Goal: Task Accomplishment & Management: Use online tool/utility

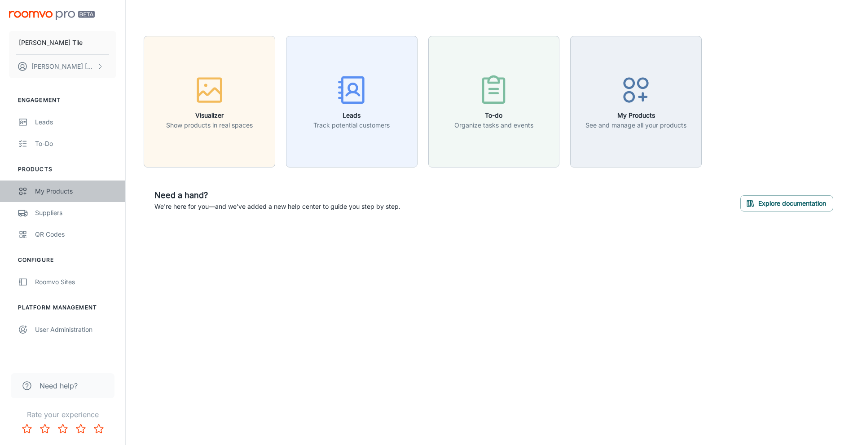
click at [52, 194] on div "My Products" at bounding box center [75, 191] width 81 height 10
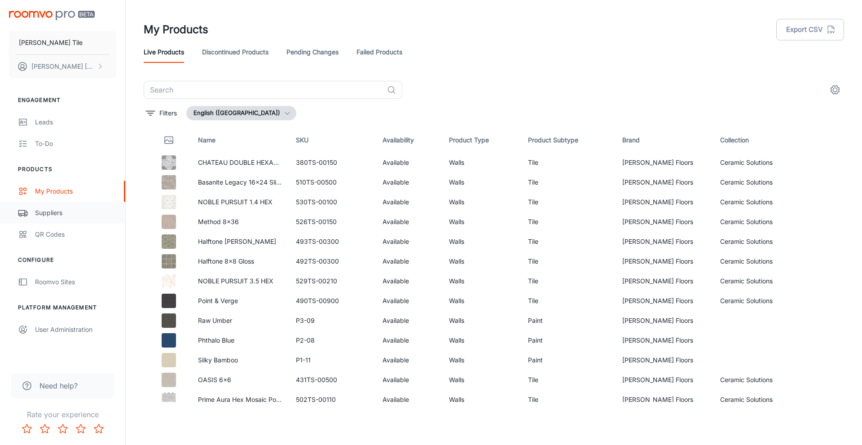
click at [44, 214] on div "Suppliers" at bounding box center [75, 213] width 81 height 10
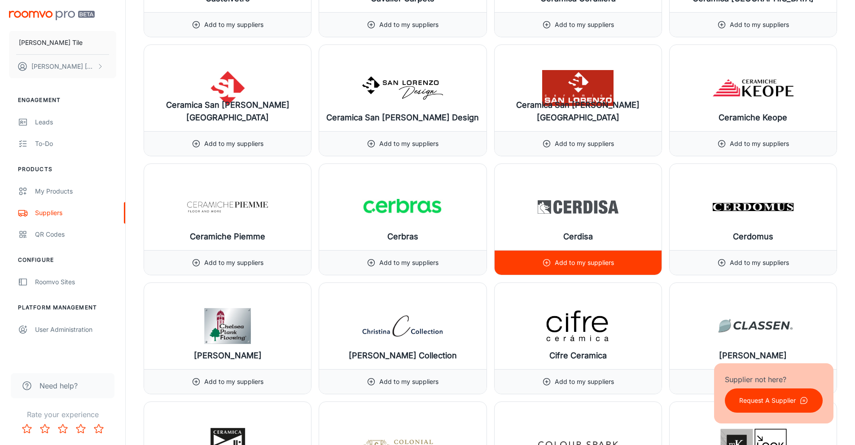
scroll to position [2334, 0]
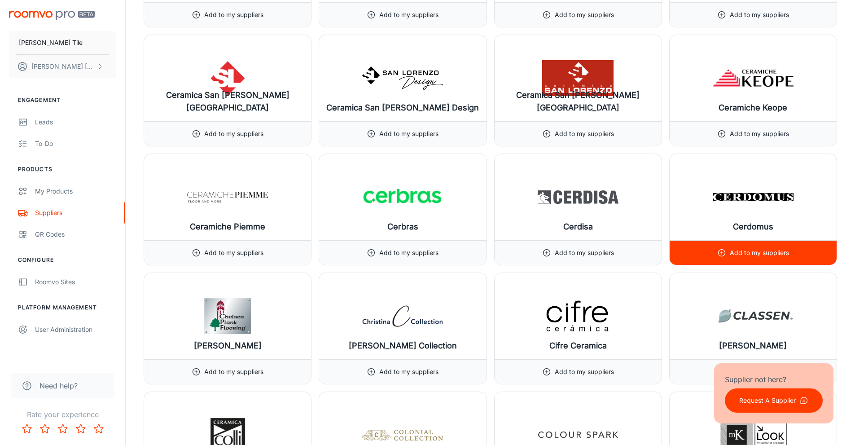
click at [737, 249] on p "Add to my suppliers" at bounding box center [759, 253] width 59 height 10
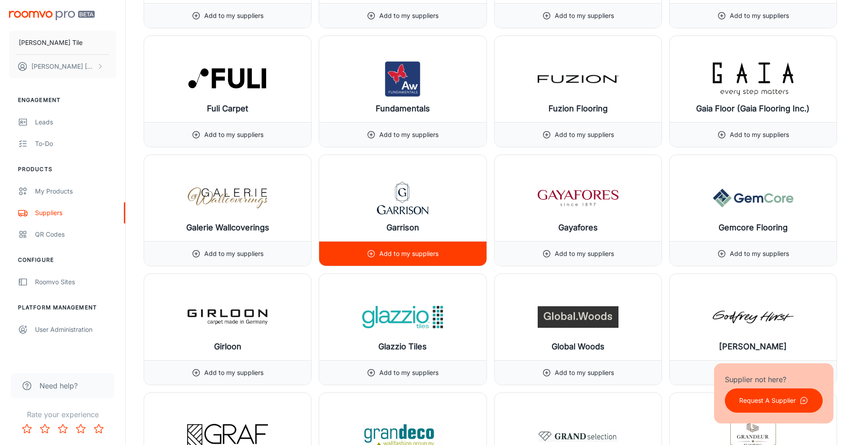
scroll to position [4488, 0]
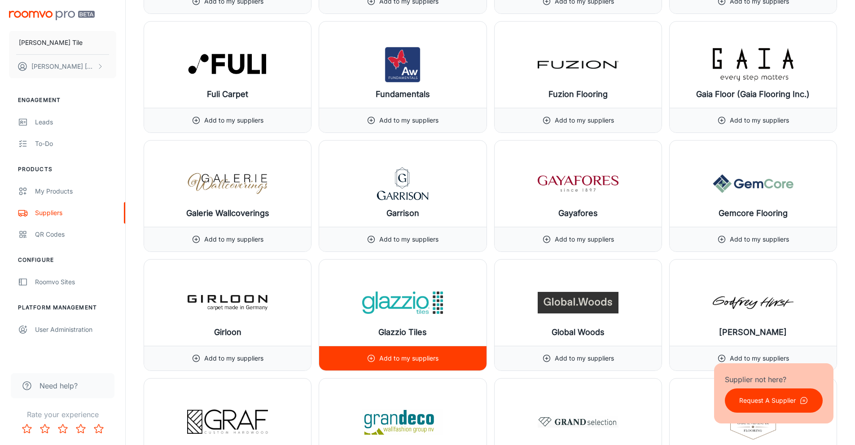
click at [399, 354] on p "Add to my suppliers" at bounding box center [408, 358] width 59 height 10
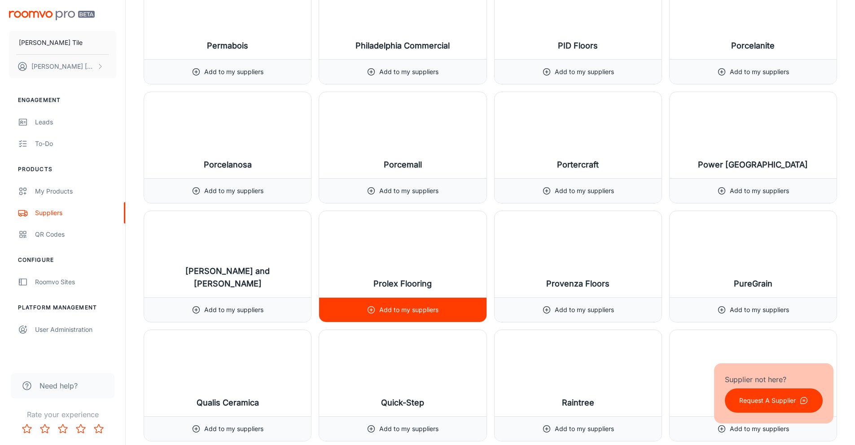
scroll to position [8482, 0]
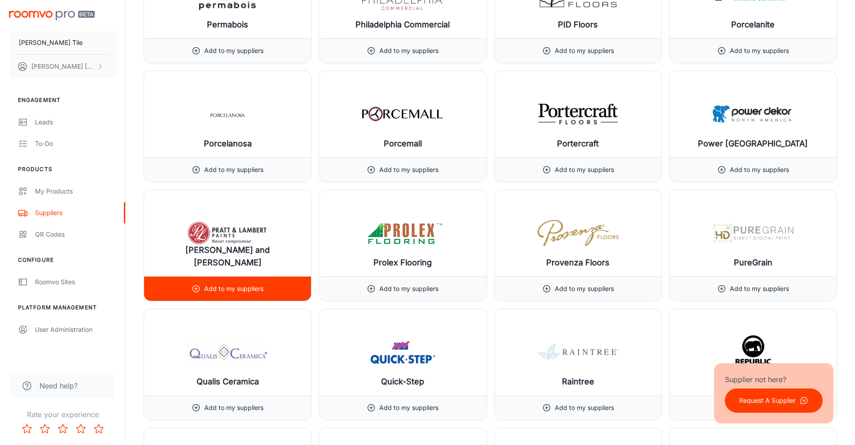
click at [197, 291] on icon at bounding box center [196, 288] width 9 height 9
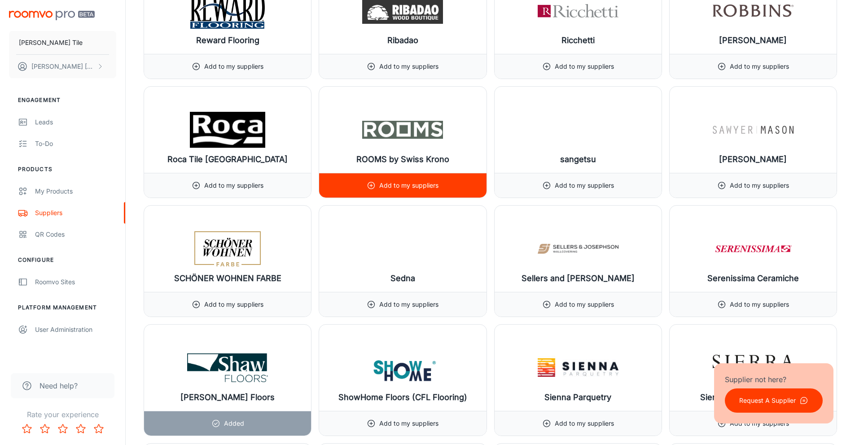
scroll to position [9065, 0]
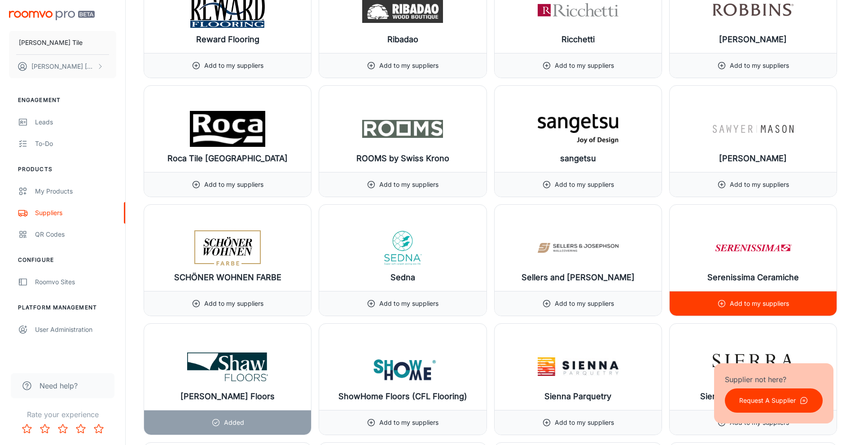
click at [754, 308] on p "Add to my suppliers" at bounding box center [759, 303] width 59 height 10
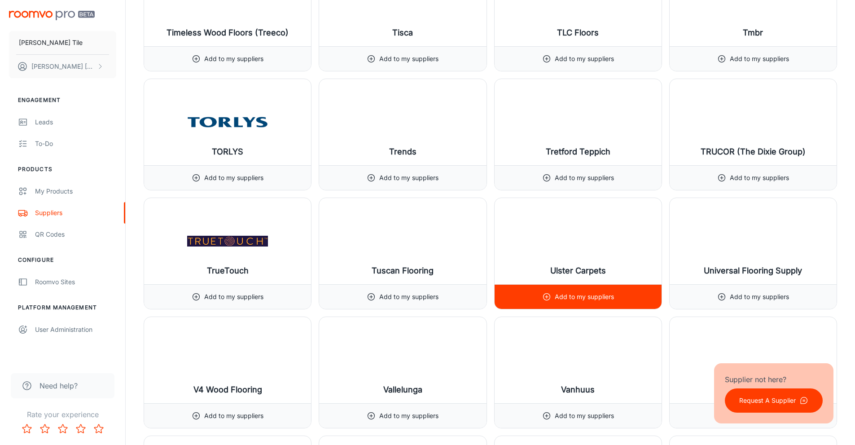
scroll to position [10187, 0]
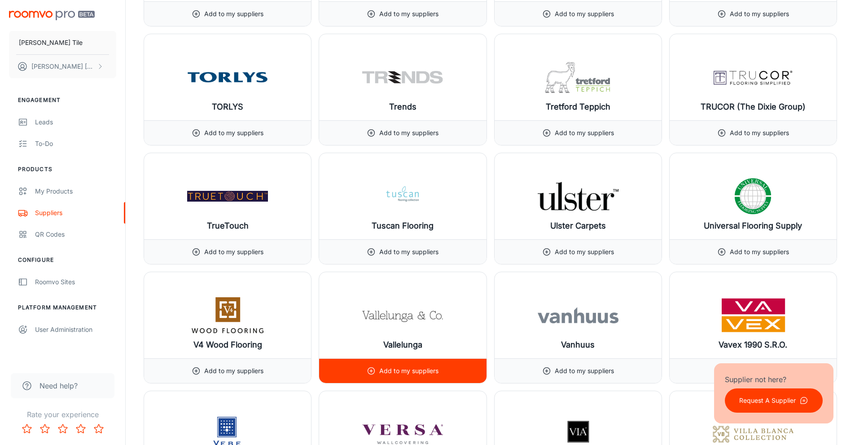
click at [428, 368] on p "Add to my suppliers" at bounding box center [408, 371] width 59 height 10
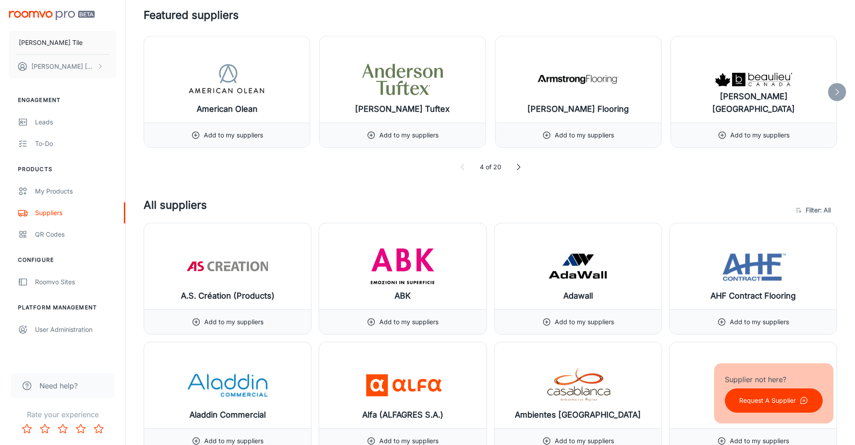
scroll to position [0, 0]
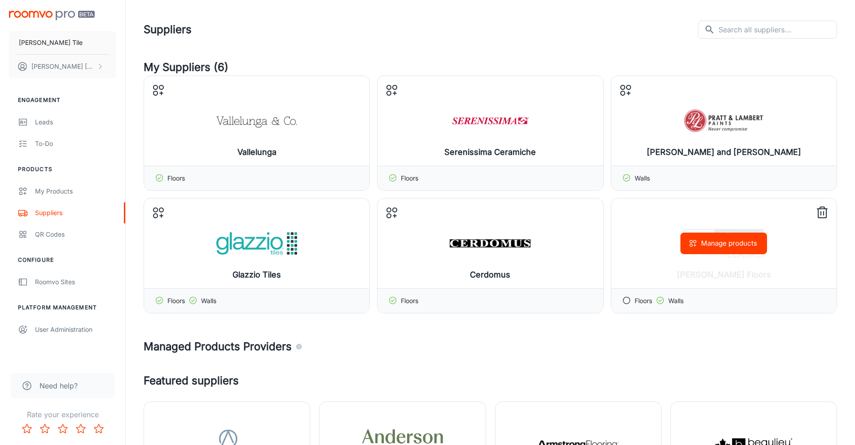
click at [823, 211] on icon at bounding box center [822, 213] width 14 height 14
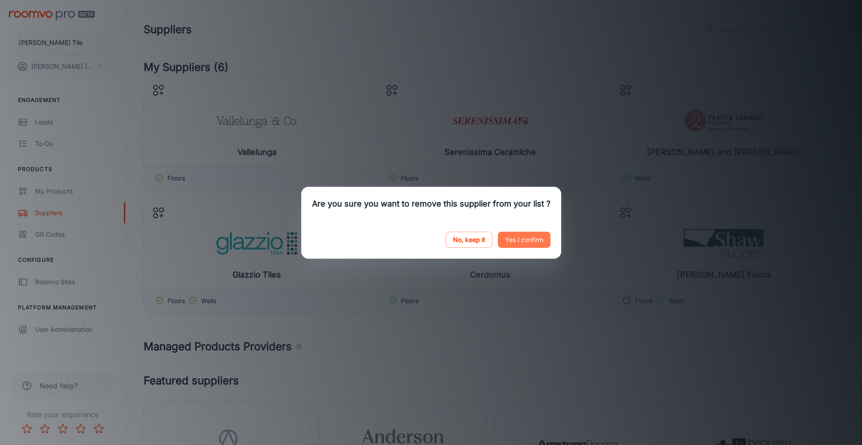
click at [520, 240] on button "Yes I confirm" at bounding box center [524, 240] width 53 height 16
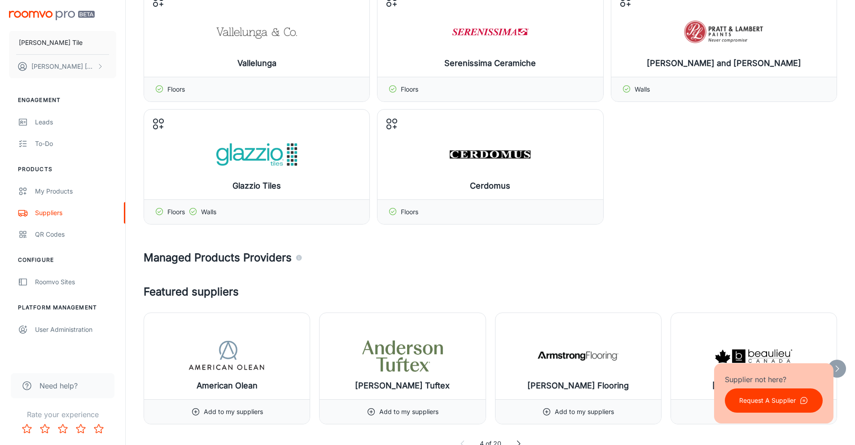
scroll to position [90, 0]
click at [51, 190] on div "My Products" at bounding box center [75, 191] width 81 height 10
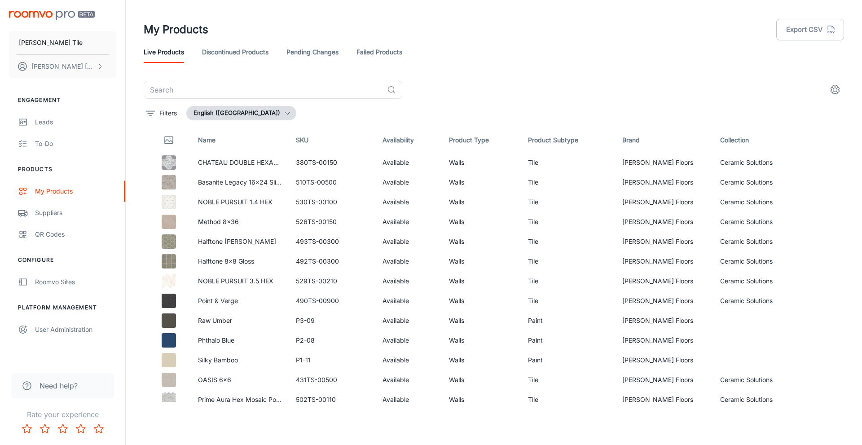
click at [306, 55] on link "Pending Changes" at bounding box center [312, 52] width 52 height 22
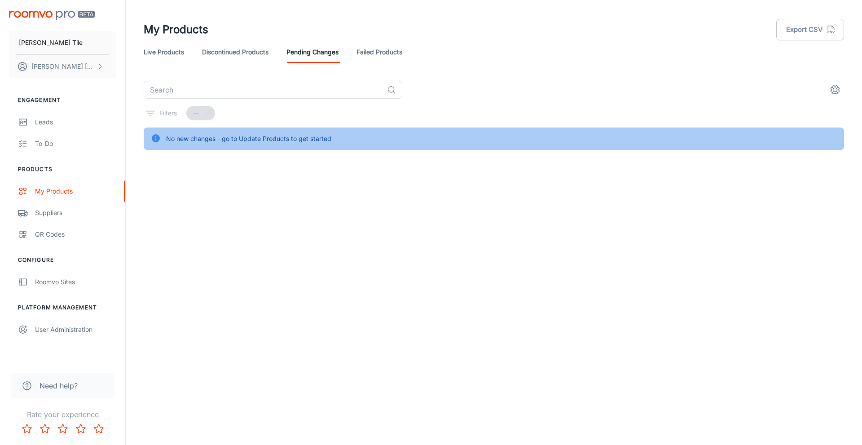
click at [145, 51] on link "Live Products" at bounding box center [164, 52] width 40 height 22
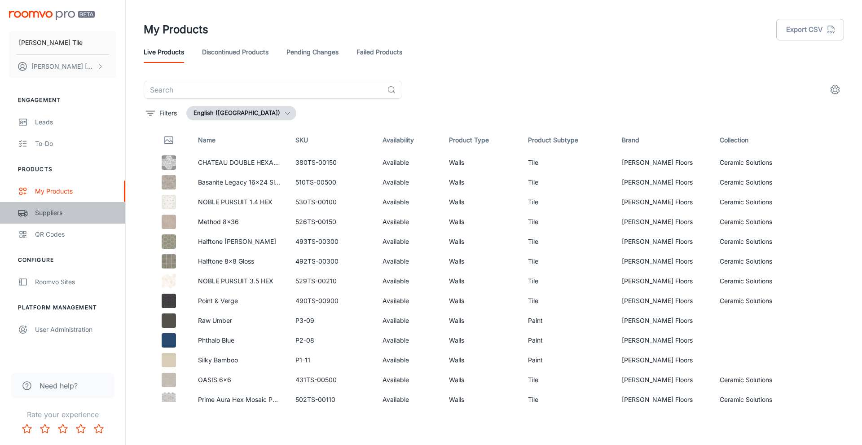
click at [47, 214] on div "Suppliers" at bounding box center [75, 213] width 81 height 10
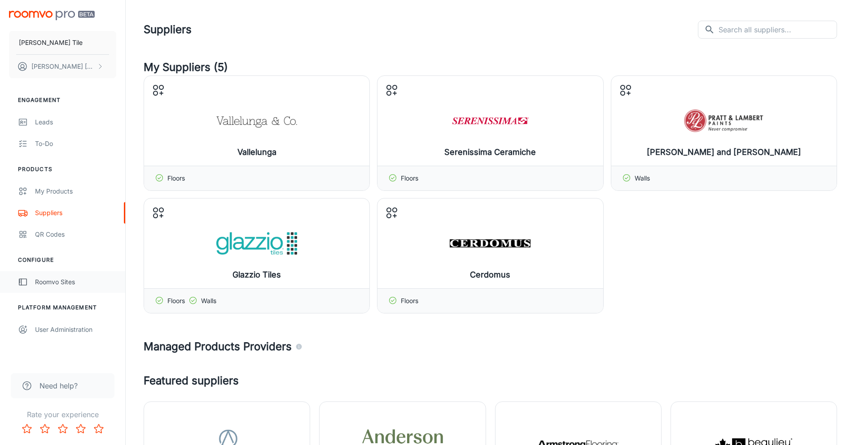
click at [55, 283] on div "Roomvo Sites" at bounding box center [75, 282] width 81 height 10
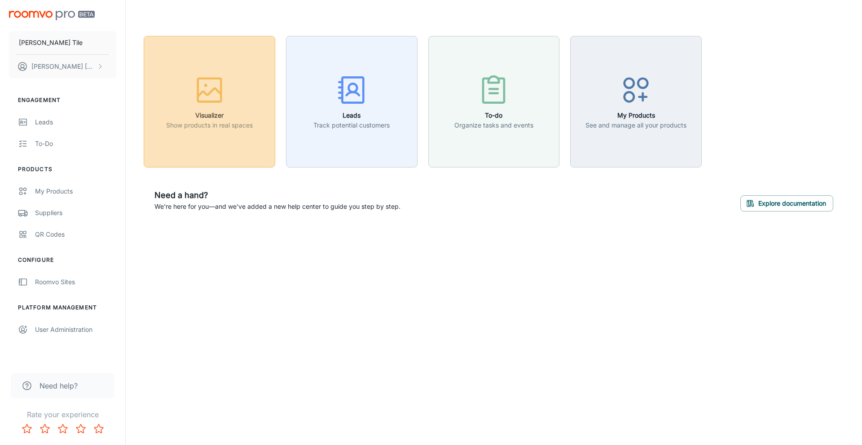
click at [194, 113] on h6 "Visualizer" at bounding box center [209, 115] width 87 height 10
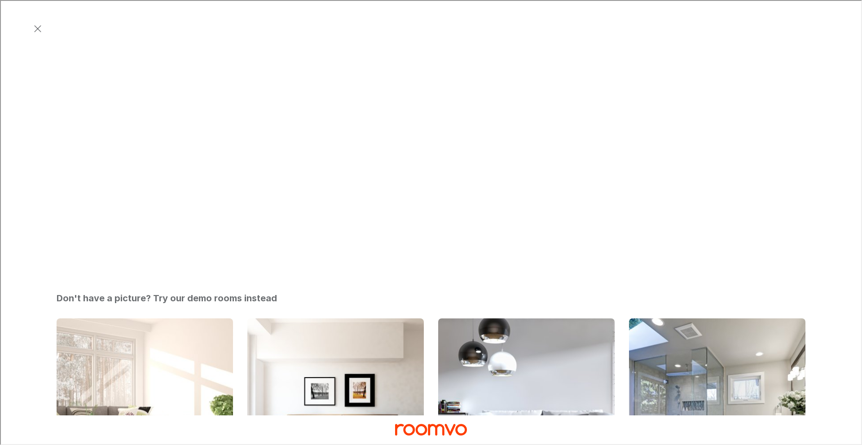
scroll to position [314, 0]
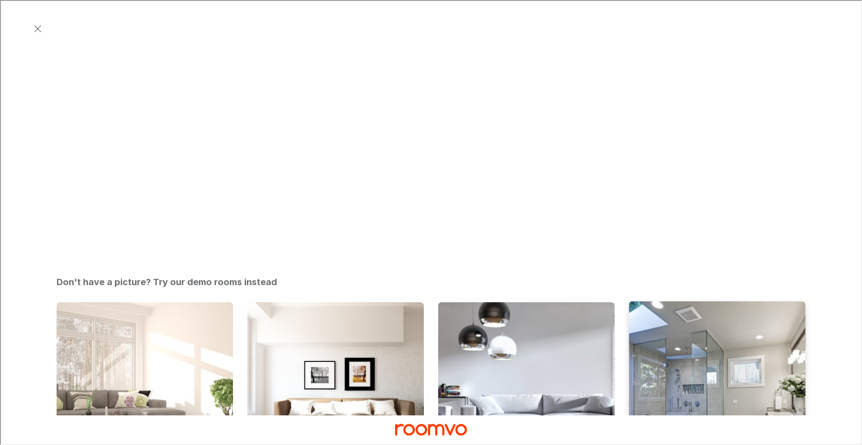
click at [712, 300] on img "Bathroom" at bounding box center [717, 389] width 178 height 179
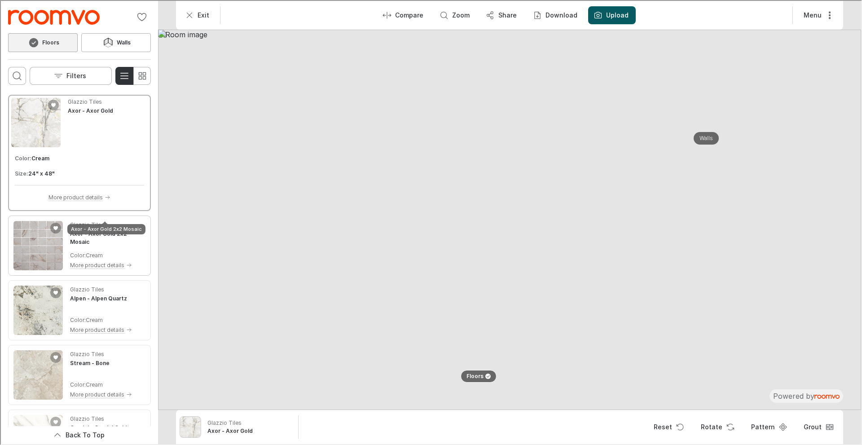
scroll to position [135, 0]
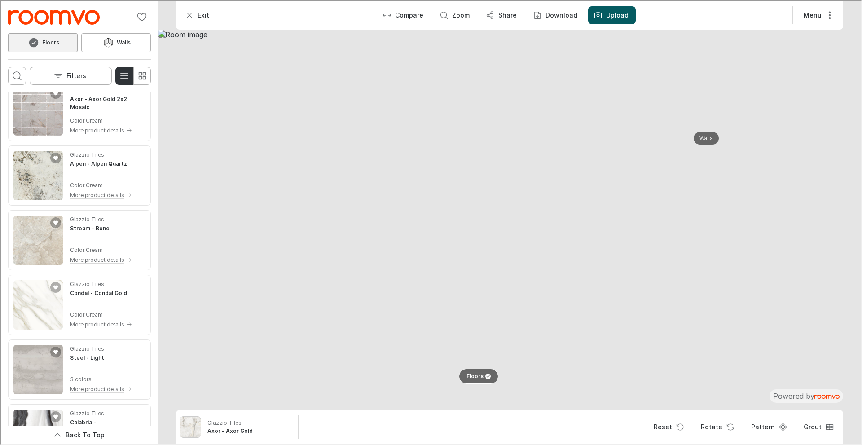
click at [481, 375] on p "Floors" at bounding box center [473, 376] width 17 height 8
click at [501, 215] on img at bounding box center [508, 219] width 703 height 380
click at [707, 137] on p "Walls" at bounding box center [704, 138] width 13 height 8
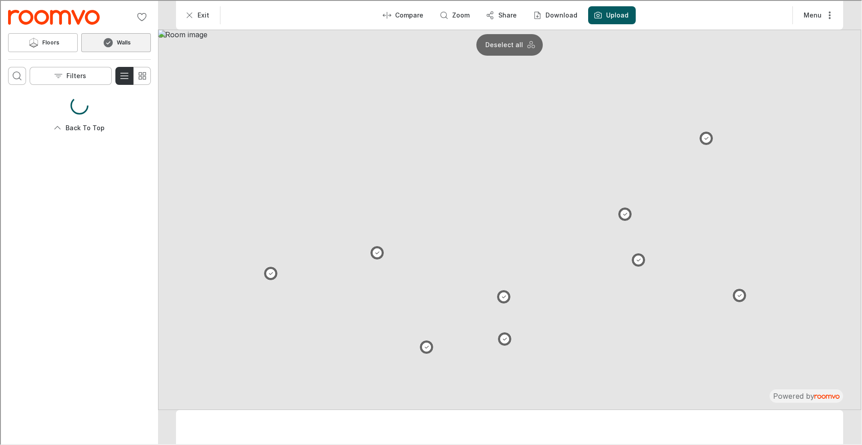
scroll to position [0, 0]
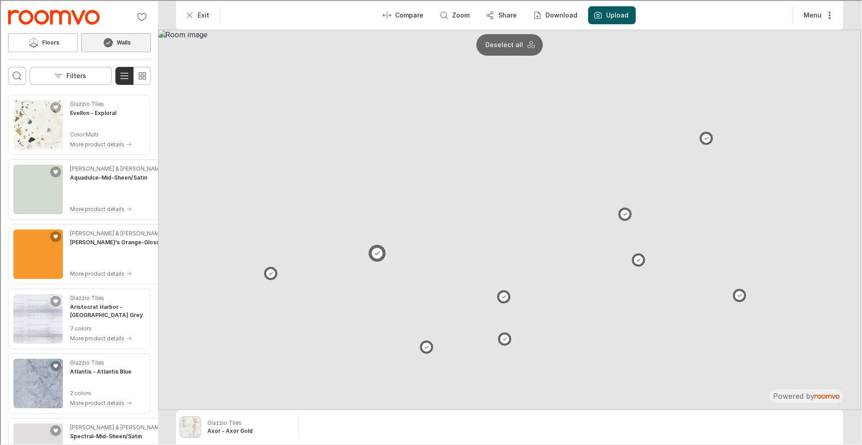
click at [374, 253] on button at bounding box center [376, 252] width 18 height 18
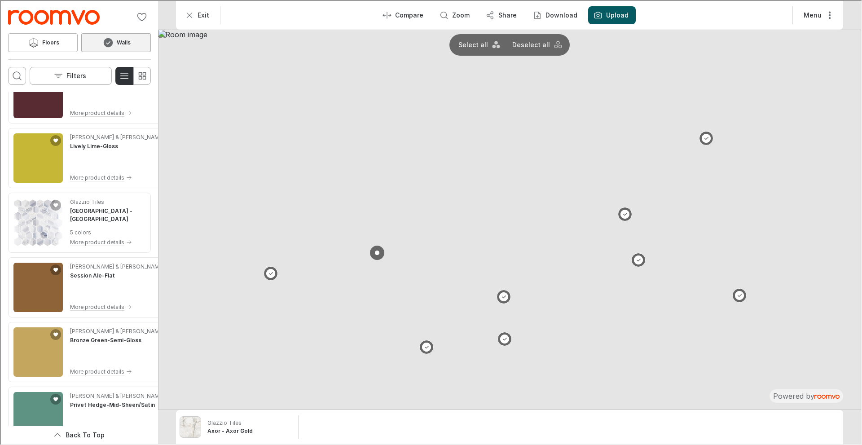
scroll to position [494, 0]
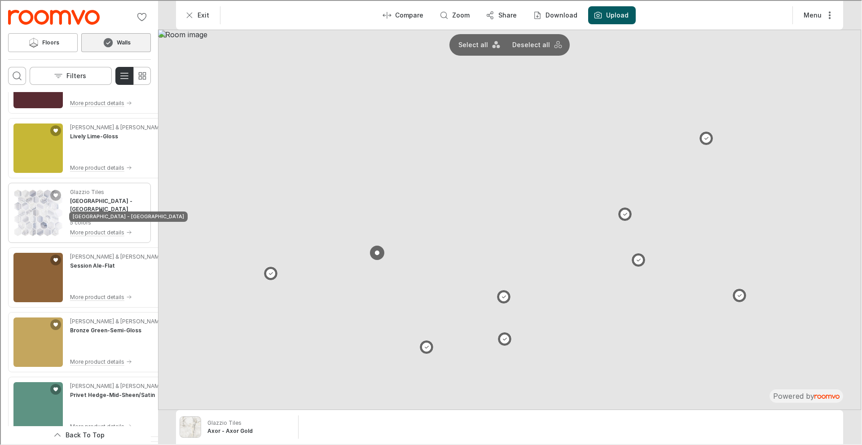
click at [72, 200] on h4 "[GEOGRAPHIC_DATA] - [GEOGRAPHIC_DATA]" at bounding box center [106, 204] width 75 height 16
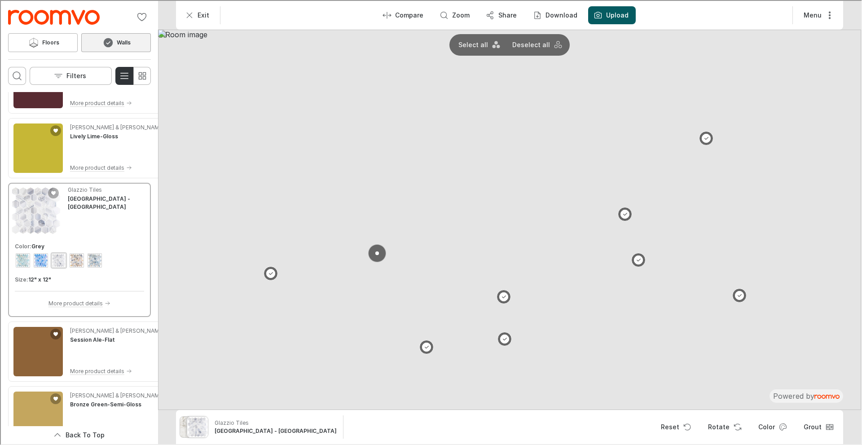
click at [377, 252] on button at bounding box center [376, 252] width 18 height 18
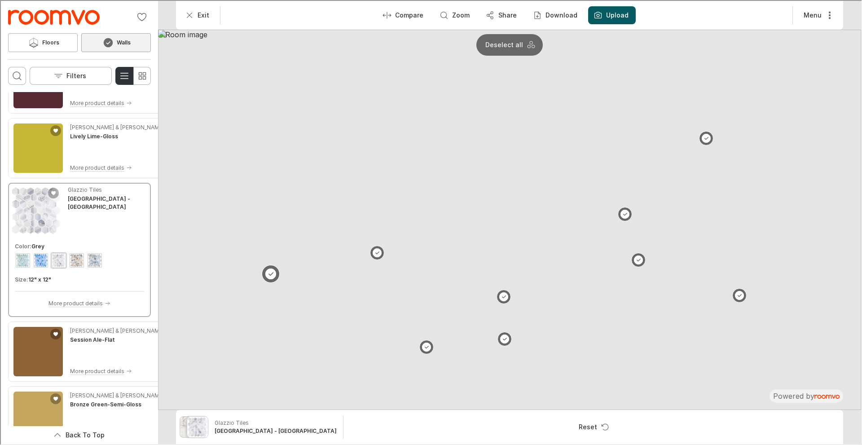
click at [271, 273] on button at bounding box center [270, 273] width 18 height 18
click at [622, 213] on button at bounding box center [624, 214] width 18 height 18
click at [634, 258] on button at bounding box center [637, 259] width 18 height 18
click at [704, 136] on button at bounding box center [705, 138] width 18 height 18
click at [739, 295] on button at bounding box center [738, 295] width 18 height 18
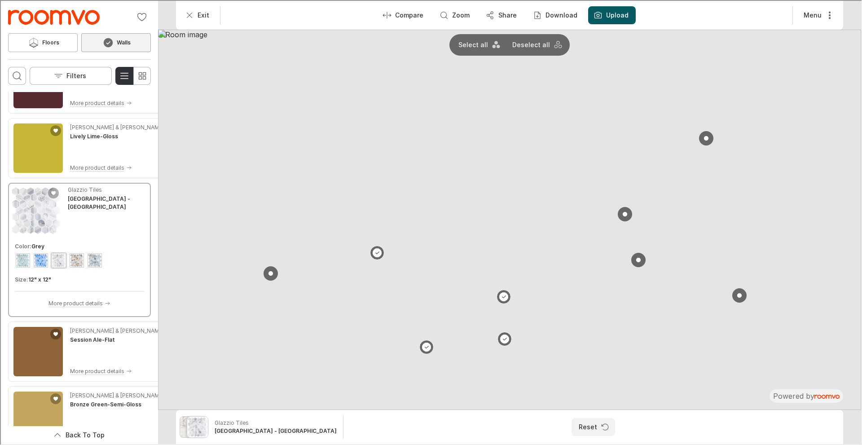
click at [578, 428] on button "Reset" at bounding box center [592, 426] width 44 height 18
click at [197, 13] on p "Exit" at bounding box center [203, 14] width 12 height 9
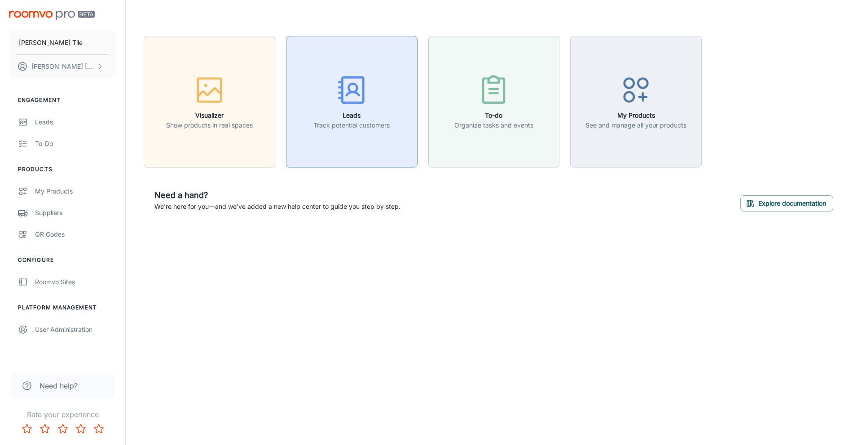
click at [362, 131] on button "Leads Track potential customers" at bounding box center [351, 101] width 131 height 131
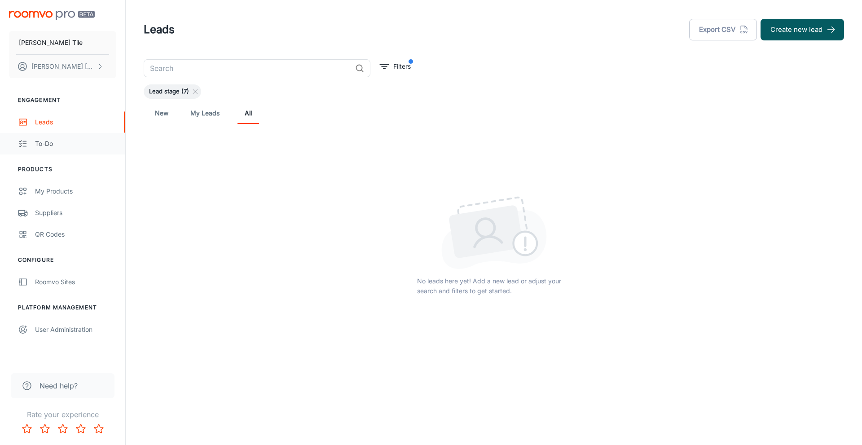
click at [42, 146] on div "To-do" at bounding box center [75, 144] width 81 height 10
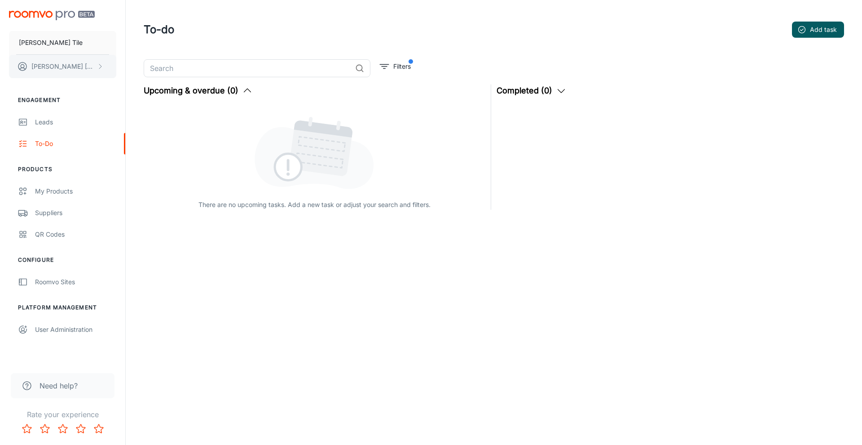
click at [92, 65] on button "[PERSON_NAME]" at bounding box center [62, 66] width 107 height 23
click at [132, 67] on li "User Profile" at bounding box center [140, 65] width 48 height 15
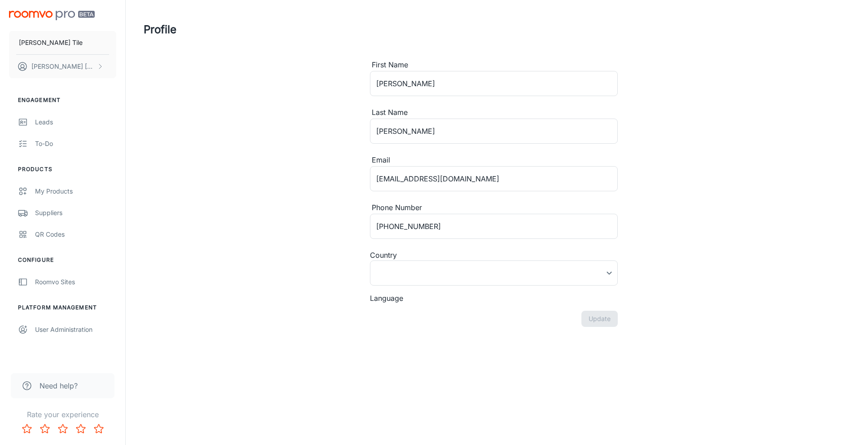
type input "[GEOGRAPHIC_DATA]"
click at [52, 283] on div "Roomvo Sites" at bounding box center [75, 282] width 81 height 10
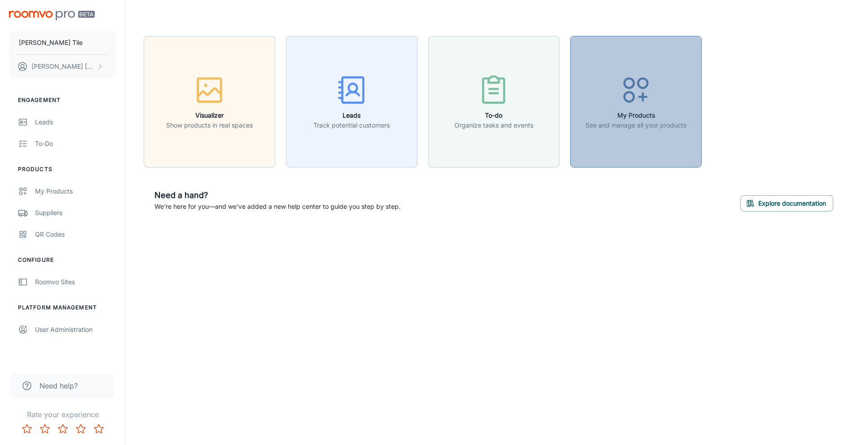
click at [643, 115] on h6 "My Products" at bounding box center [635, 115] width 101 height 10
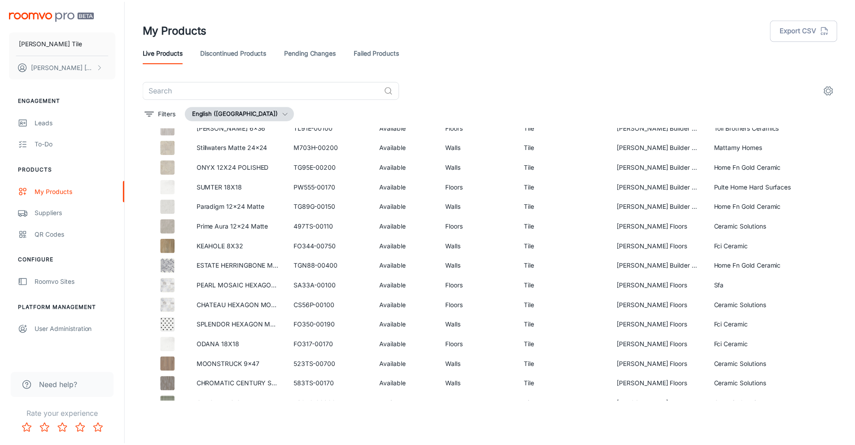
scroll to position [3059, 0]
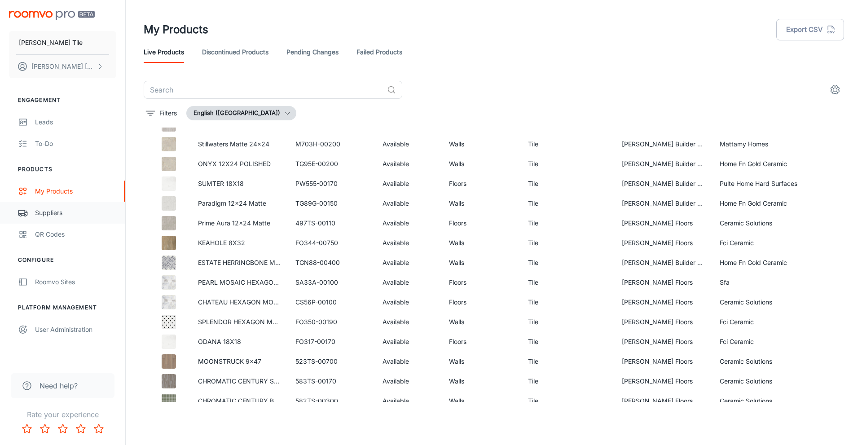
click at [53, 210] on div "Suppliers" at bounding box center [75, 213] width 81 height 10
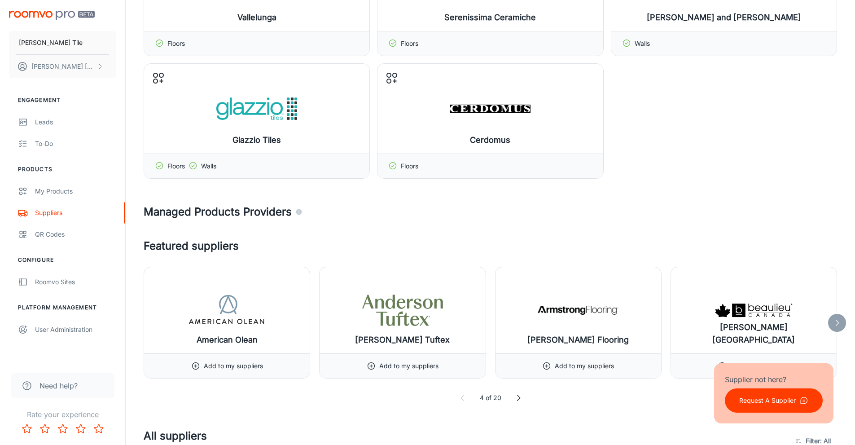
scroll to position [180, 0]
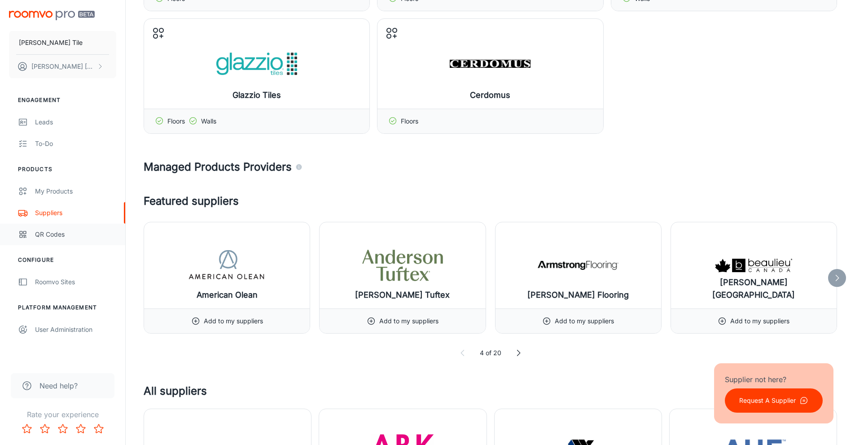
click at [48, 230] on div "QR Codes" at bounding box center [75, 234] width 81 height 10
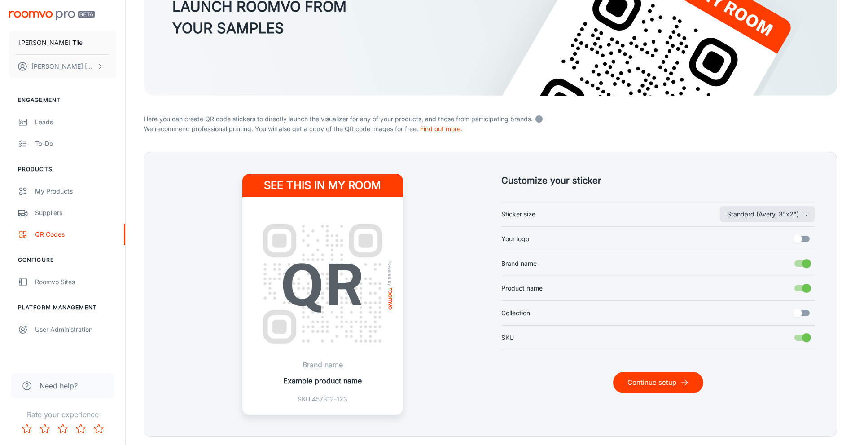
scroll to position [135, 0]
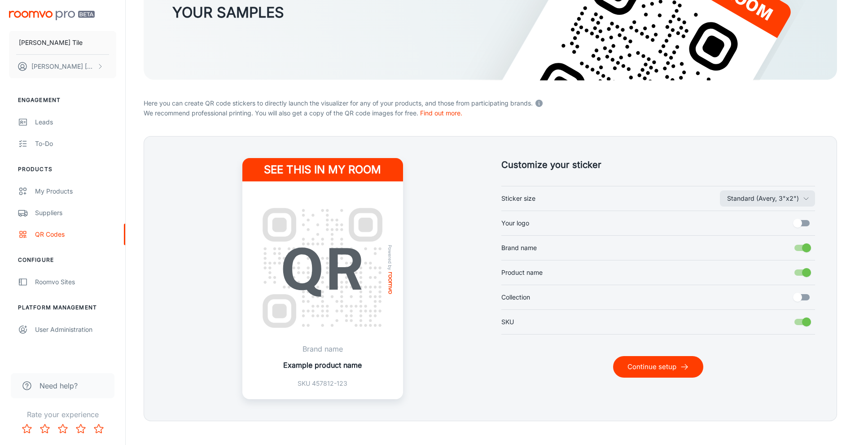
click at [798, 245] on input "Brand name" at bounding box center [806, 247] width 51 height 17
checkbox input "false"
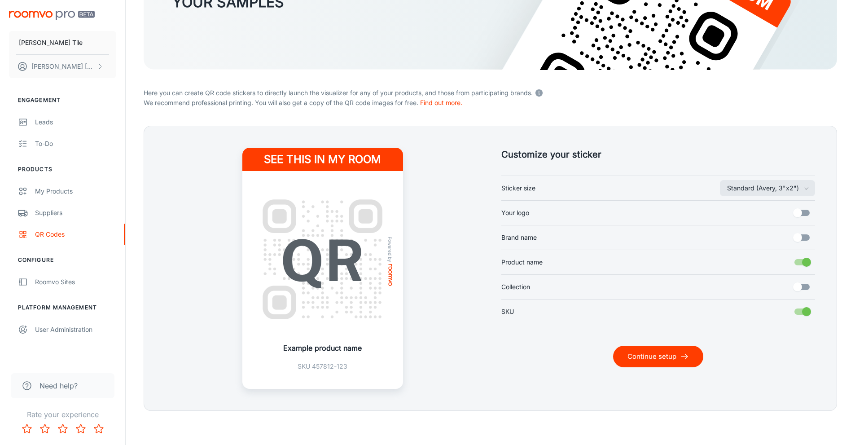
scroll to position [147, 0]
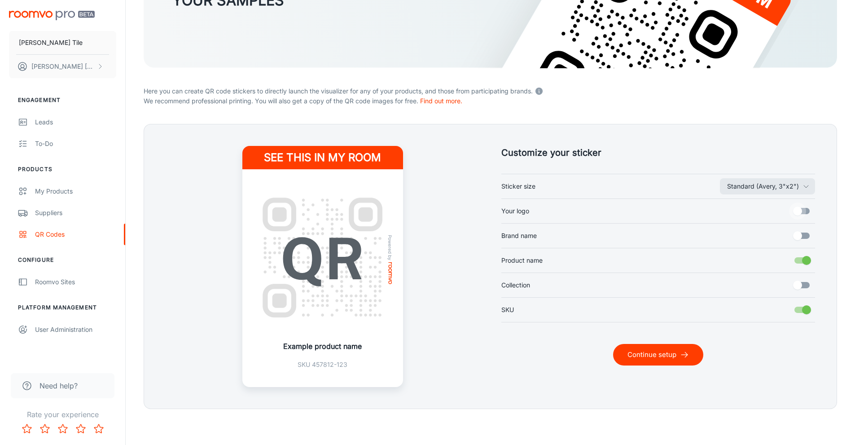
click at [806, 207] on input "Your logo" at bounding box center [797, 210] width 51 height 17
checkbox input "true"
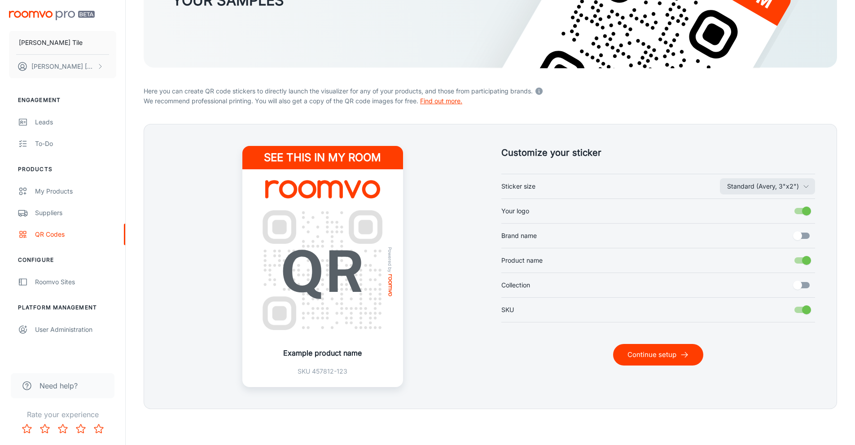
click at [446, 103] on link "Find out more." at bounding box center [441, 101] width 42 height 8
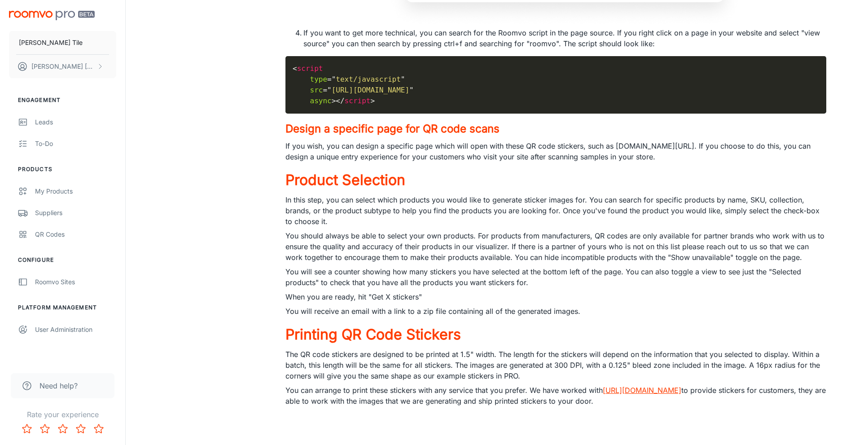
scroll to position [1087, 0]
